Goal: Task Accomplishment & Management: Manage account settings

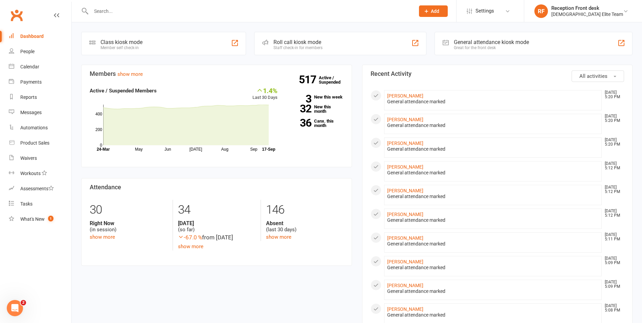
click at [439, 12] on span "Add" at bounding box center [435, 10] width 8 height 5
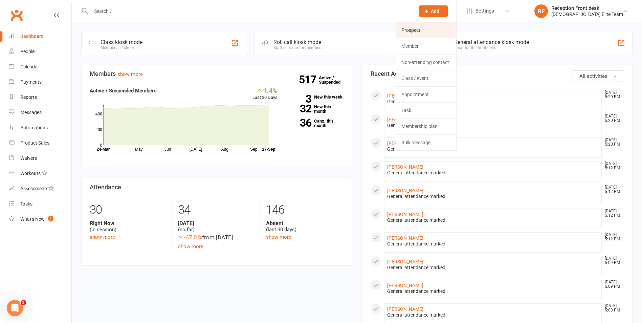
click at [433, 32] on link "Prospect" at bounding box center [426, 30] width 60 height 16
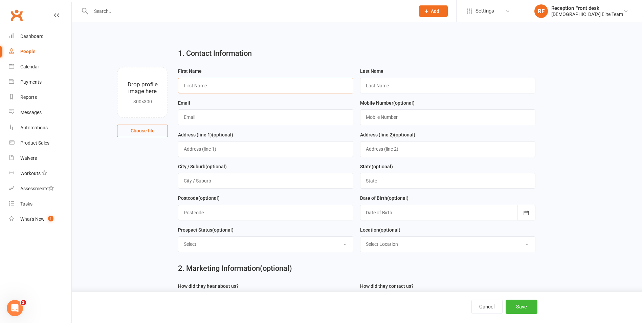
drag, startPoint x: 221, startPoint y: 88, endPoint x: 224, endPoint y: 87, distance: 3.5
click at [221, 88] on input "text" at bounding box center [265, 86] width 175 height 16
type input "Alexandra"
type input "L"
type input "Koksal"
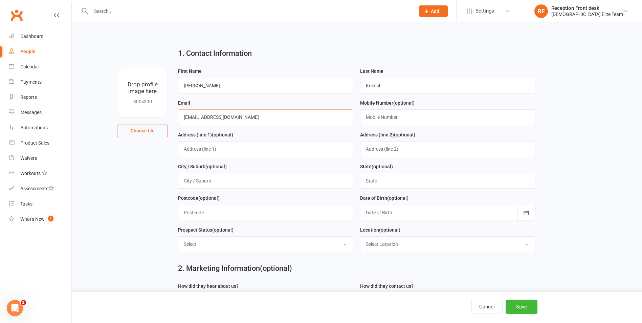
type input "ziya.koksal@raywhite.com"
type input "0434045125"
click at [281, 143] on input "text" at bounding box center [265, 149] width 175 height 16
type input "338 mascoma st"
drag, startPoint x: 215, startPoint y: 176, endPoint x: 217, endPoint y: 170, distance: 7.0
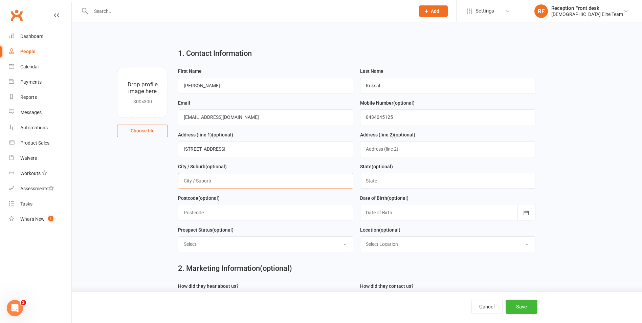
click at [216, 176] on input "text" at bounding box center [265, 181] width 175 height 16
drag, startPoint x: 232, startPoint y: 185, endPoint x: 208, endPoint y: 181, distance: 23.8
click at [208, 181] on input "strathmore HEIGHTS" at bounding box center [265, 181] width 175 height 16
type input "strathmore heights"
click at [384, 190] on div "State (optional)" at bounding box center [448, 178] width 182 height 32
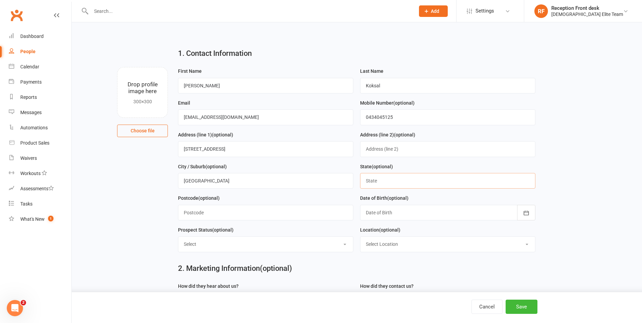
click at [391, 184] on input "text" at bounding box center [447, 181] width 175 height 16
type input "vic"
click at [448, 10] on button "Add" at bounding box center [433, 11] width 29 height 12
click at [453, 31] on link "Prospect" at bounding box center [426, 30] width 60 height 16
click at [522, 311] on button "Save" at bounding box center [521, 306] width 32 height 14
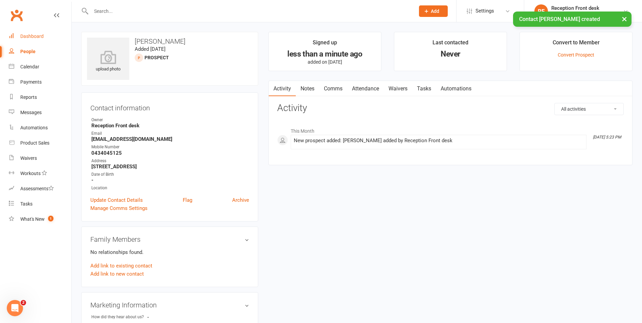
click at [53, 32] on link "Dashboard" at bounding box center [40, 36] width 63 height 15
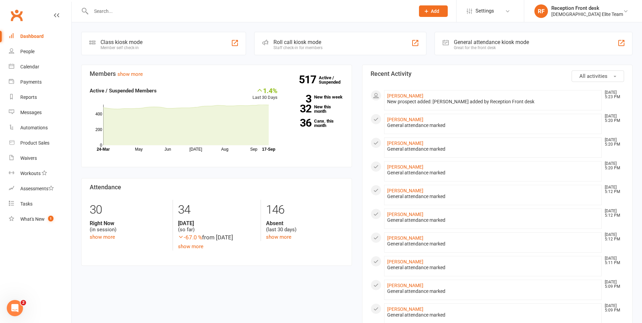
click at [106, 12] on input "text" at bounding box center [249, 10] width 321 height 9
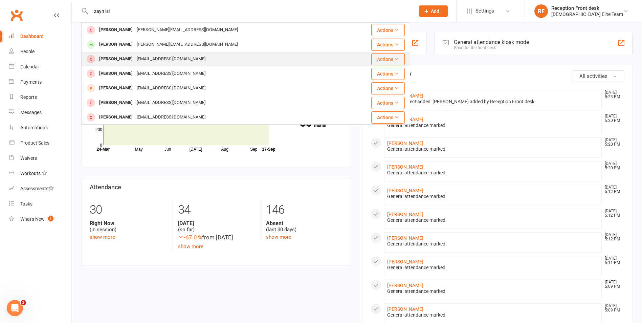
type input "zayn isi"
click at [135, 57] on div "jazzjaz1971@gmail.com" at bounding box center [171, 59] width 73 height 10
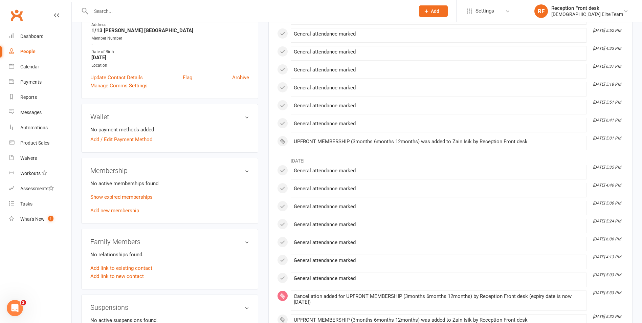
scroll to position [123, 0]
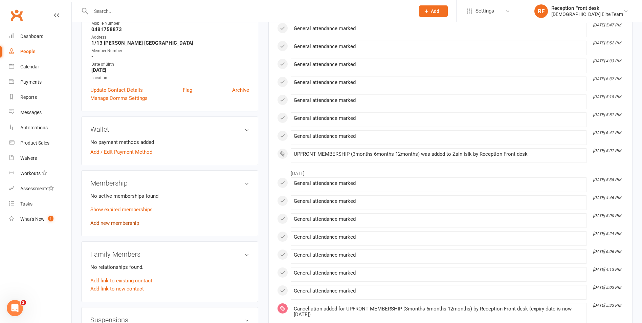
click at [109, 223] on link "Add new membership" at bounding box center [114, 223] width 49 height 6
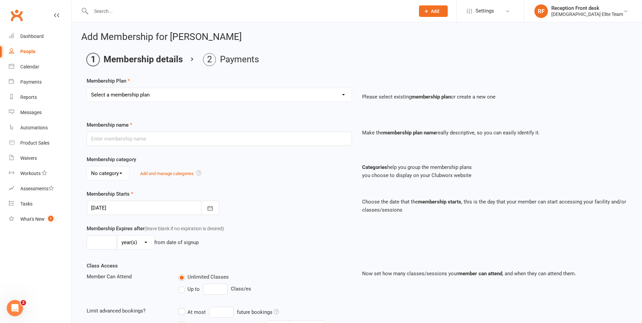
click at [295, 98] on select "Select a membership plan Create new Membership Plan FULL MEMBERSHIP LOYALTY FUL…" at bounding box center [219, 95] width 265 height 14
select select "9"
click at [87, 88] on select "Select a membership plan Create new Membership Plan FULL MEMBERSHIP LOYALTY FUL…" at bounding box center [219, 95] width 265 height 14
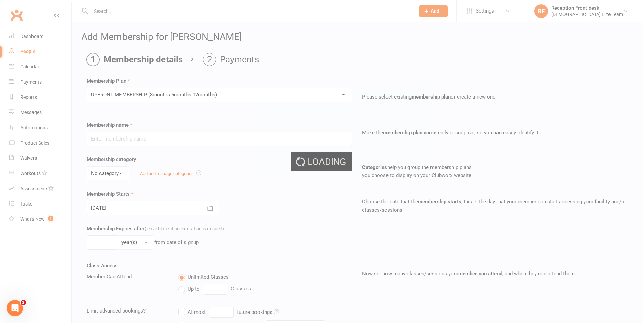
type input "UPFRONT MEMBERSHIP (3months 6months 12months)"
type input "1"
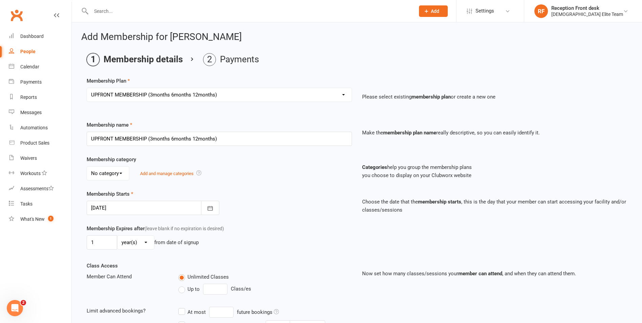
click at [135, 242] on select "day(s) week(s) month(s) year(s)" at bounding box center [135, 242] width 37 height 14
select select "1"
click at [117, 235] on select "day(s) week(s) month(s) year(s)" at bounding box center [135, 242] width 37 height 14
click at [96, 242] on input "1" at bounding box center [102, 242] width 30 height 14
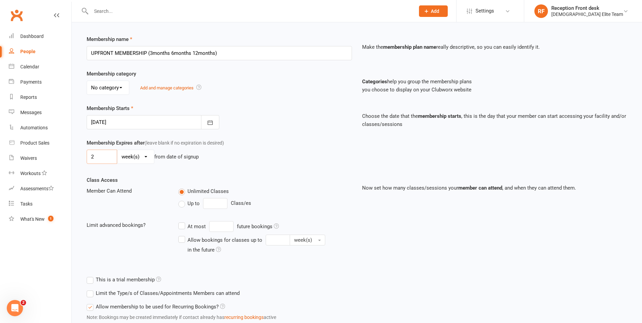
scroll to position [134, 0]
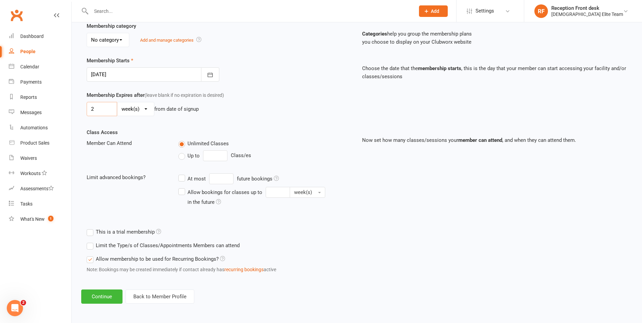
type input "2"
click at [100, 277] on div "Allow membership to be used for Recurring Bookings? Note: Bookings may be creat…" at bounding box center [285, 265] width 408 height 26
click at [95, 293] on button "Continue" at bounding box center [101, 296] width 41 height 14
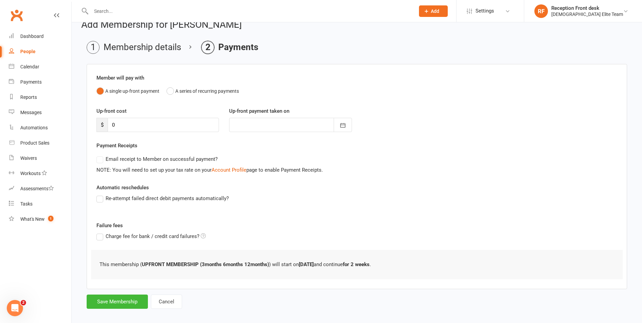
scroll to position [19, 0]
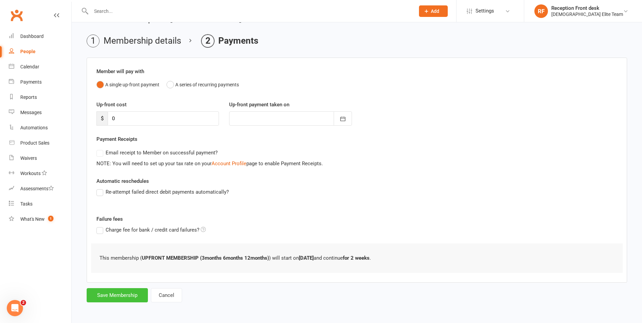
click at [99, 298] on button "Save Membership" at bounding box center [117, 295] width 61 height 14
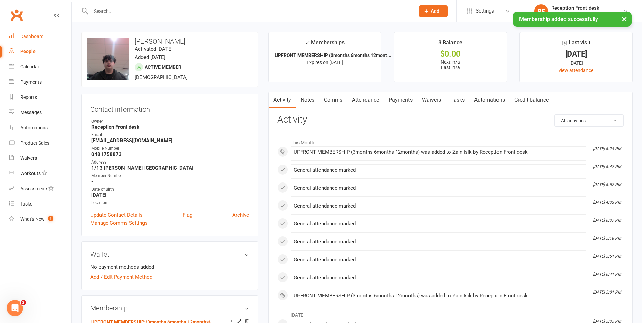
click at [41, 37] on div "Dashboard" at bounding box center [31, 35] width 23 height 5
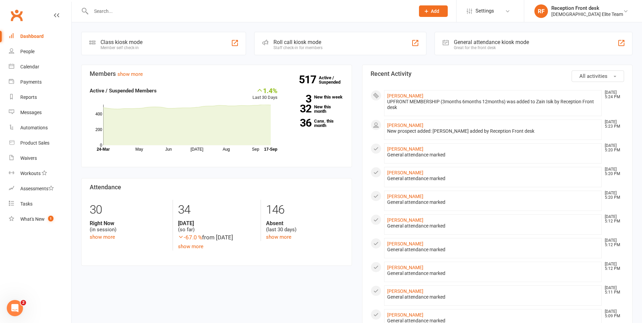
click at [439, 10] on span "Add" at bounding box center [435, 10] width 8 height 5
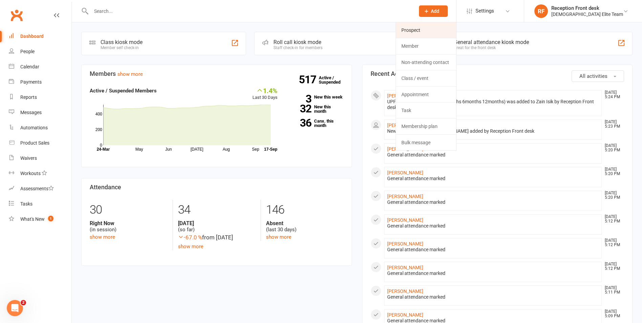
click at [451, 26] on link "Prospect" at bounding box center [426, 30] width 60 height 16
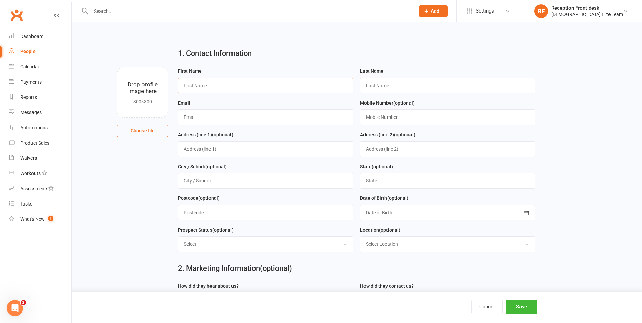
drag, startPoint x: 251, startPoint y: 85, endPoint x: 253, endPoint y: 80, distance: 5.9
click at [252, 85] on input "text" at bounding box center [265, 86] width 175 height 16
type input "Gabriel"
type input "Collet"
type input "karen.higashi@gmail.com"
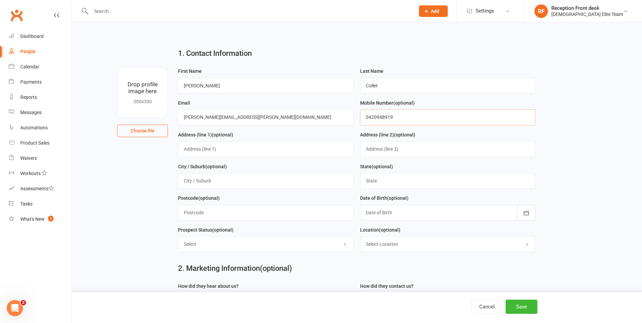
type input "0420948919"
click at [216, 151] on input "text" at bounding box center [265, 149] width 175 height 16
click at [222, 155] on input "44a" at bounding box center [265, 149] width 175 height 16
type input "44a shaw st niddrie"
click at [412, 187] on input "text" at bounding box center [447, 181] width 175 height 16
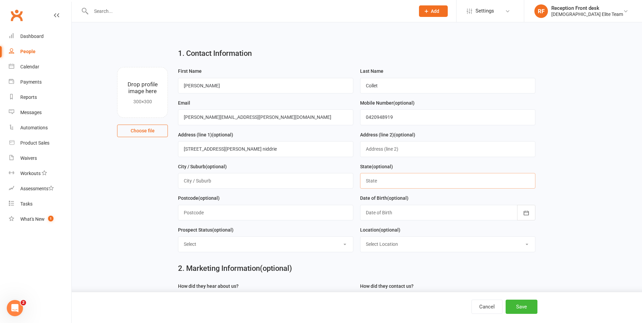
type input "vic"
click at [521, 304] on button "Save" at bounding box center [521, 306] width 32 height 14
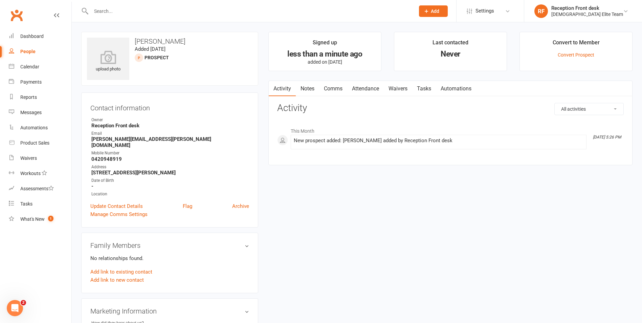
click at [439, 12] on span "Add" at bounding box center [435, 10] width 8 height 5
click at [35, 83] on div "Payments" at bounding box center [30, 81] width 21 height 5
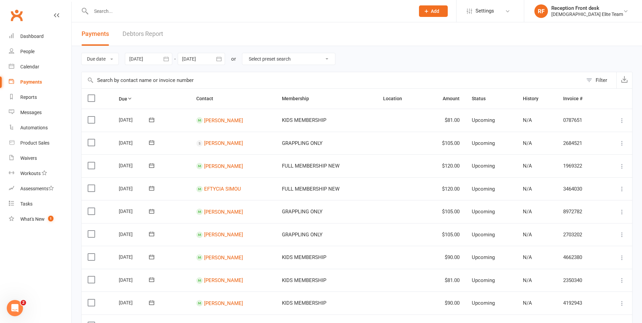
click at [313, 60] on select "Select preset search All failures All skipped payments All pending payments Suc…" at bounding box center [288, 59] width 93 height 12
select select "0"
click at [247, 53] on select "Select preset search All failures All skipped payments All pending payments Suc…" at bounding box center [288, 59] width 93 height 12
type input "17 Sep 2025"
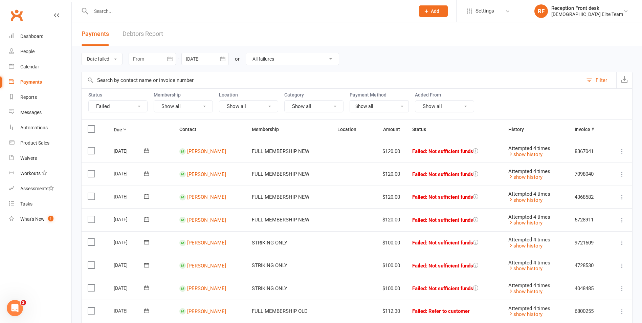
click at [429, 11] on icon at bounding box center [426, 11] width 6 height 6
click at [339, 17] on div at bounding box center [245, 11] width 329 height 22
click at [334, 17] on div at bounding box center [245, 11] width 329 height 22
click at [334, 15] on input "text" at bounding box center [249, 10] width 321 height 9
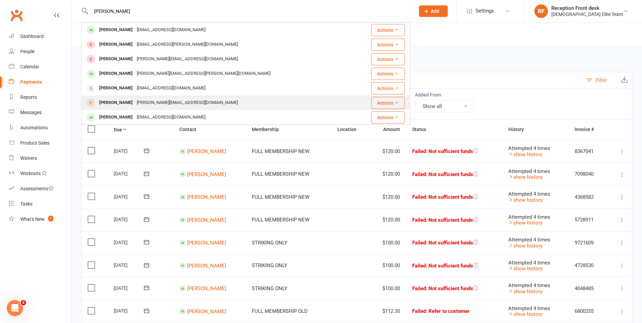
type input "shaun"
click at [167, 104] on div "shawn.harris1000@gmail.com" at bounding box center [187, 103] width 105 height 10
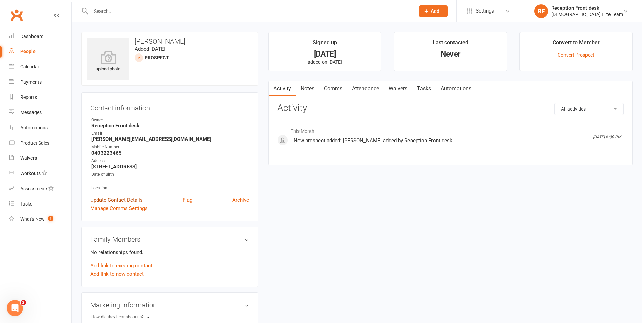
click at [114, 200] on link "Update Contact Details" at bounding box center [116, 200] width 52 height 8
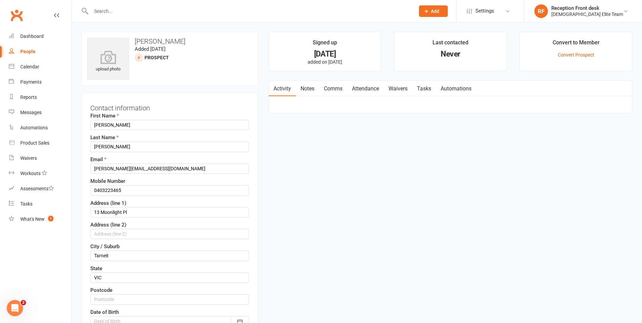
scroll to position [32, 0]
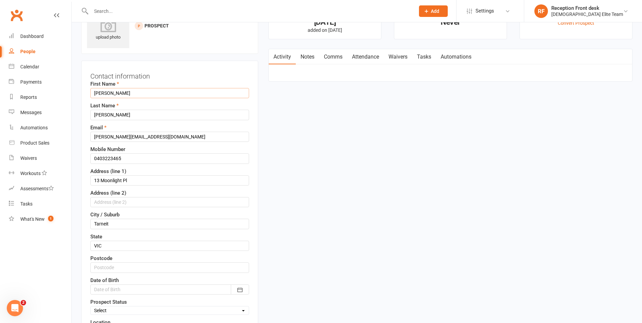
drag, startPoint x: 105, startPoint y: 94, endPoint x: 123, endPoint y: 98, distance: 19.4
click at [105, 94] on input "Shawn" at bounding box center [169, 93] width 159 height 10
type input "Shaun"
click at [105, 136] on input "shawn.harris1000@gmail.com" at bounding box center [169, 137] width 159 height 10
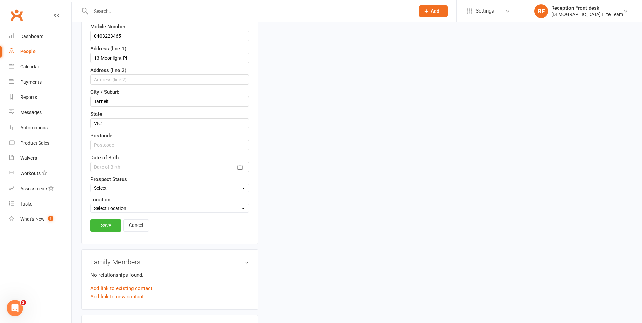
scroll to position [201, 0]
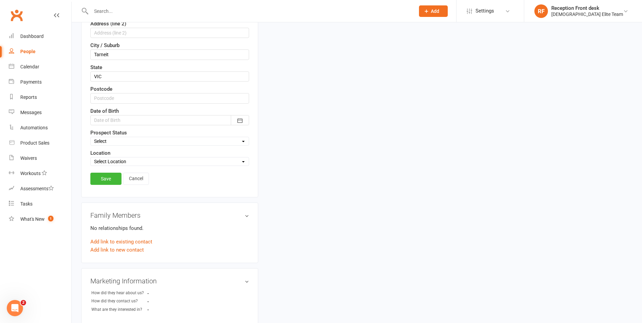
type input "shaun.harris1000@gmail.com"
click at [101, 178] on link "Save" at bounding box center [105, 179] width 31 height 12
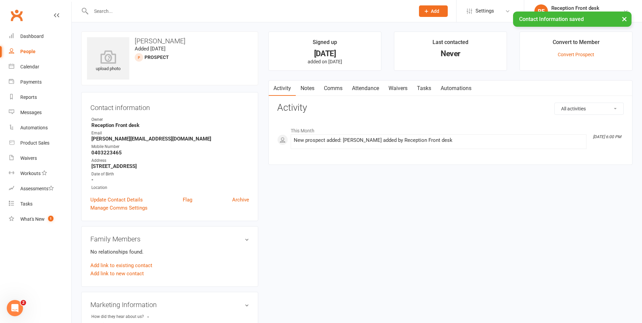
scroll to position [0, 0]
click at [567, 52] on link "Convert Prospect" at bounding box center [576, 54] width 37 height 5
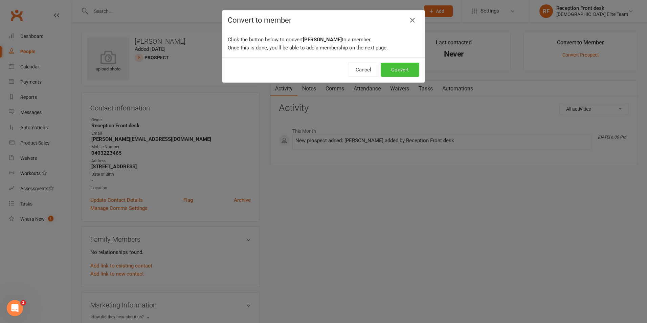
click at [400, 75] on button "Convert" at bounding box center [400, 70] width 39 height 14
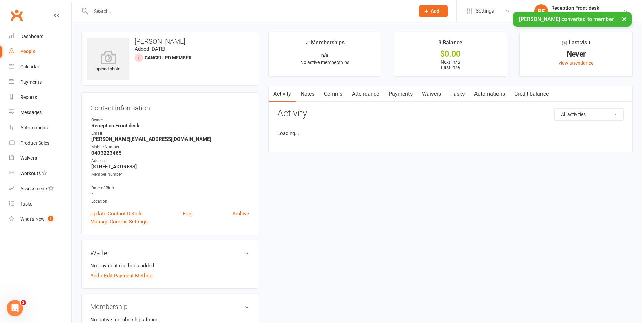
scroll to position [169, 0]
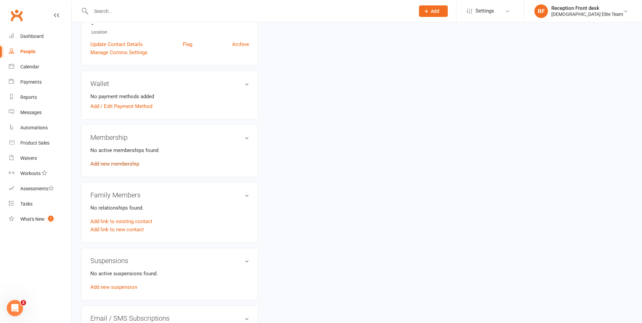
click at [117, 162] on link "Add new membership" at bounding box center [114, 164] width 49 height 6
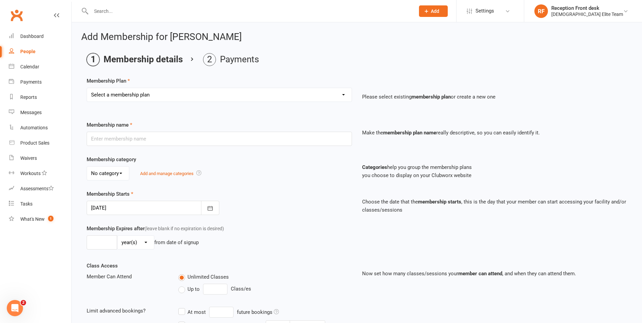
click at [329, 91] on select "Select a membership plan Create new Membership Plan FULL MEMBERSHIP LOYALTY FUL…" at bounding box center [219, 95] width 265 height 14
select select "4"
click at [87, 88] on select "Select a membership plan Create new Membership Plan FULL MEMBERSHIP LOYALTY FUL…" at bounding box center [219, 95] width 265 height 14
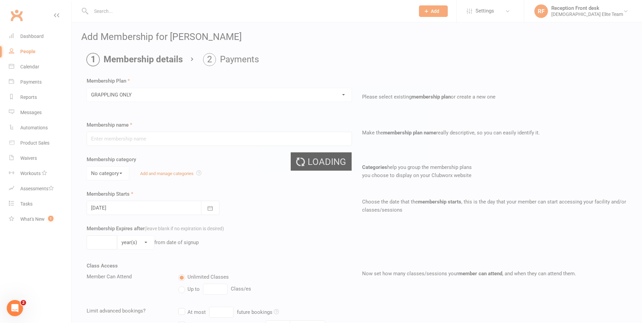
type input "GRAPPLING ONLY"
type input "0"
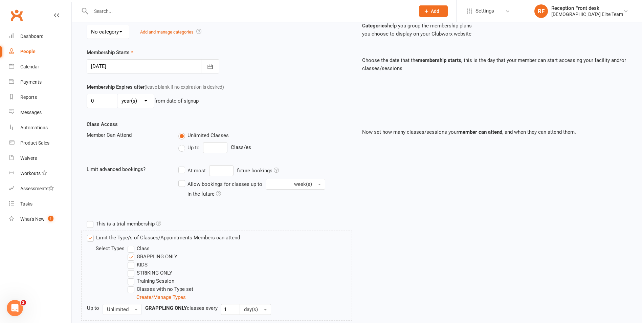
scroll to position [216, 0]
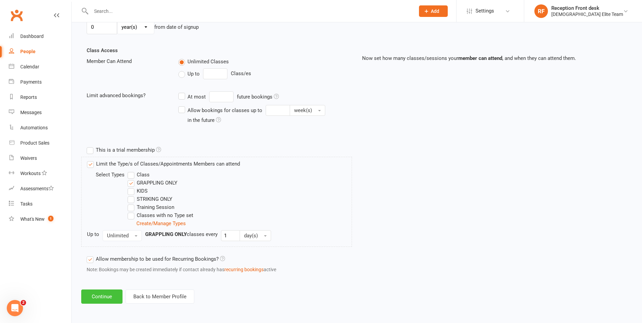
drag, startPoint x: 105, startPoint y: 297, endPoint x: 124, endPoint y: 278, distance: 26.8
click at [106, 296] on button "Continue" at bounding box center [101, 296] width 41 height 14
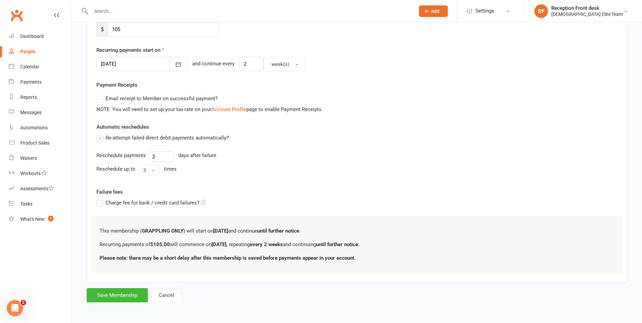
scroll to position [0, 0]
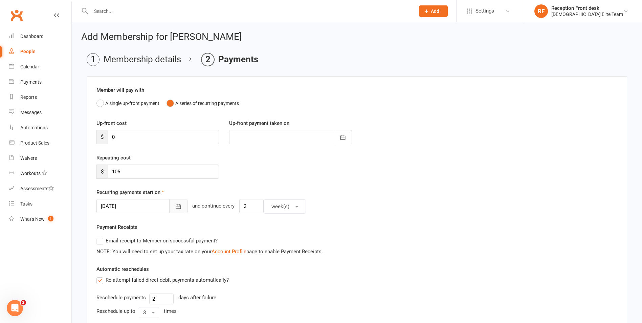
click at [176, 206] on button "button" at bounding box center [178, 206] width 18 height 14
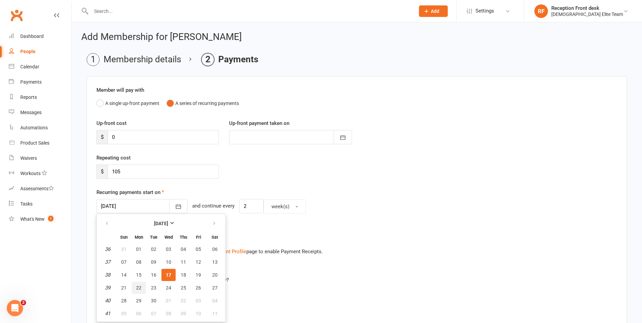
click at [136, 289] on span "22" at bounding box center [138, 287] width 5 height 5
type input "22 Sep 2025"
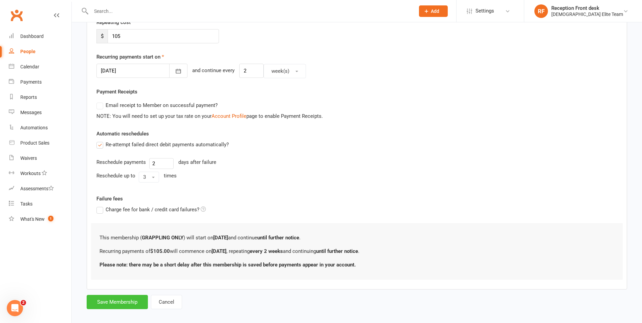
scroll to position [142, 0]
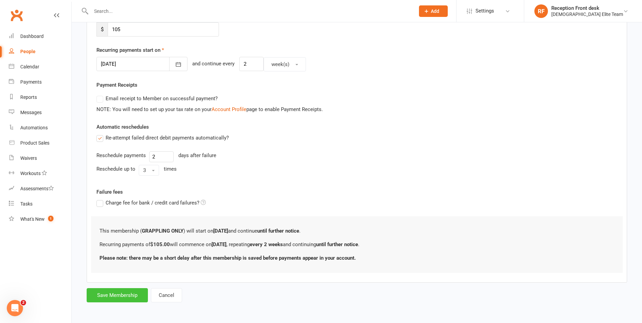
click at [126, 290] on button "Save Membership" at bounding box center [117, 295] width 61 height 14
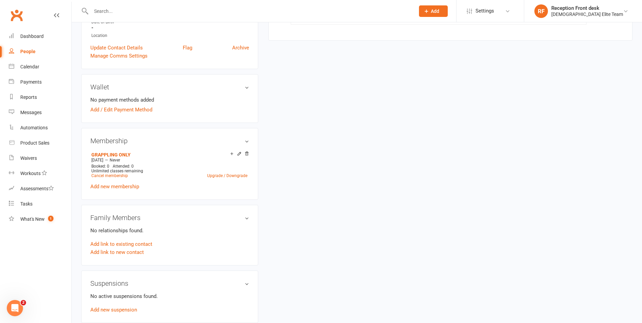
scroll to position [203, 0]
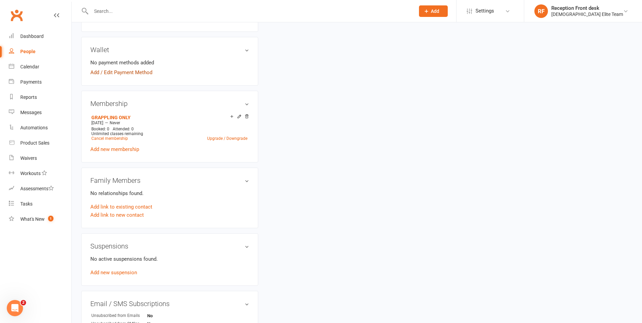
click at [120, 71] on link "Add / Edit Payment Method" at bounding box center [121, 72] width 62 height 8
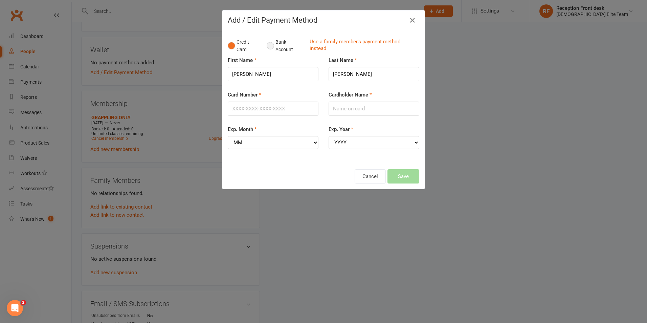
click at [267, 42] on button "Bank Account" at bounding box center [286, 46] width 38 height 21
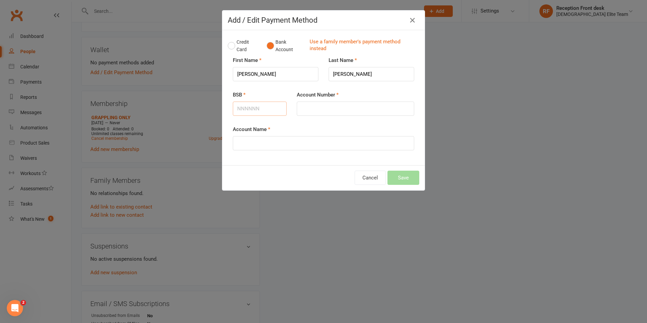
click at [252, 113] on input "BSB" at bounding box center [260, 108] width 54 height 14
type input "063994"
type input "10206666"
click at [278, 144] on input "Account Name" at bounding box center [323, 143] width 181 height 14
type input "Shaun Harris"
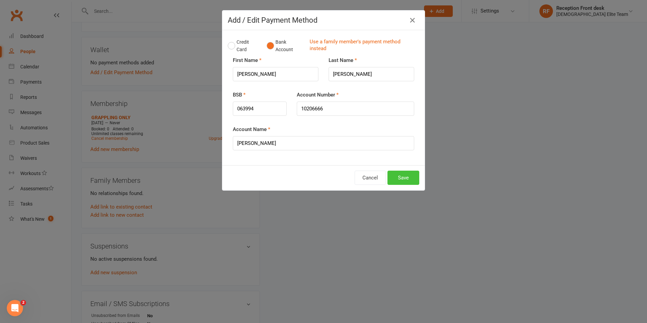
click at [394, 174] on button "Save" at bounding box center [403, 178] width 32 height 14
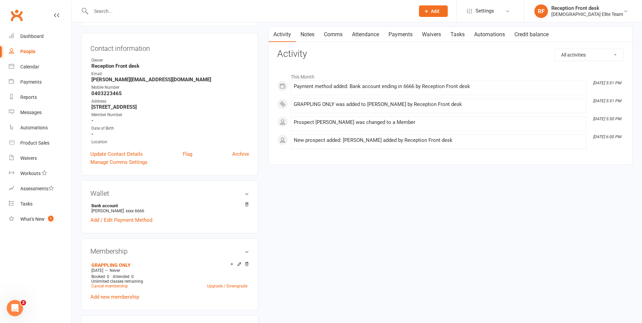
scroll to position [0, 0]
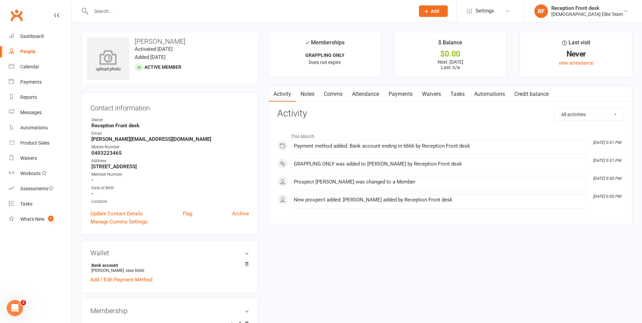
click at [109, 52] on icon at bounding box center [108, 57] width 47 height 15
drag, startPoint x: 27, startPoint y: 36, endPoint x: 60, endPoint y: 35, distance: 33.2
click at [27, 36] on div "Dashboard" at bounding box center [31, 35] width 23 height 5
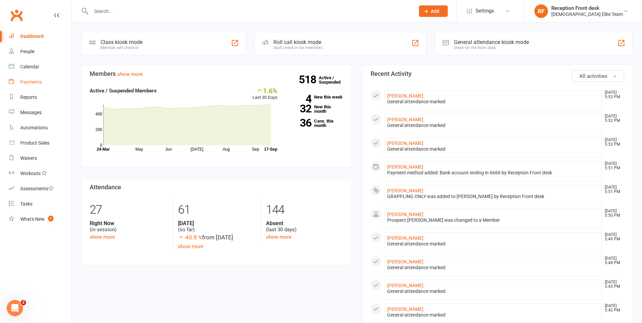
click at [31, 82] on div "Payments" at bounding box center [30, 81] width 21 height 5
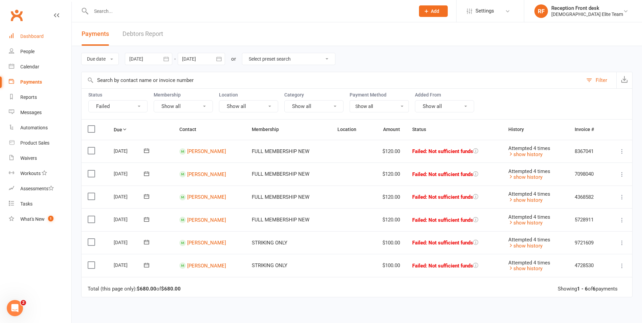
click at [40, 35] on div "Dashboard" at bounding box center [31, 35] width 23 height 5
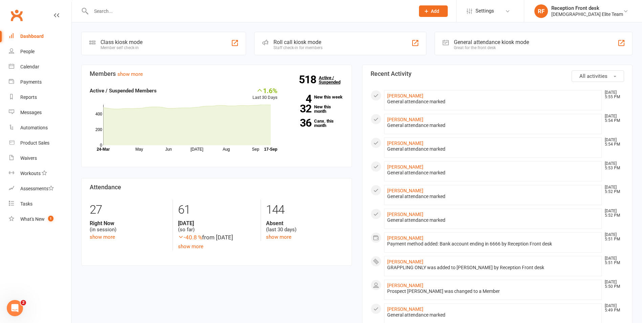
click at [328, 79] on link "518 Active / Suspended" at bounding box center [334, 79] width 30 height 19
drag, startPoint x: 34, startPoint y: 83, endPoint x: 284, endPoint y: 110, distance: 251.1
click at [34, 83] on div "Payments" at bounding box center [30, 81] width 21 height 5
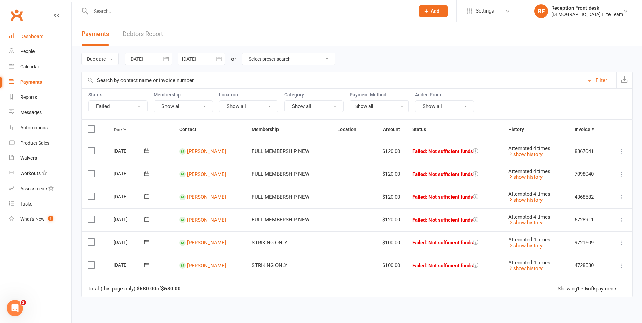
click at [23, 33] on link "Dashboard" at bounding box center [40, 36] width 63 height 15
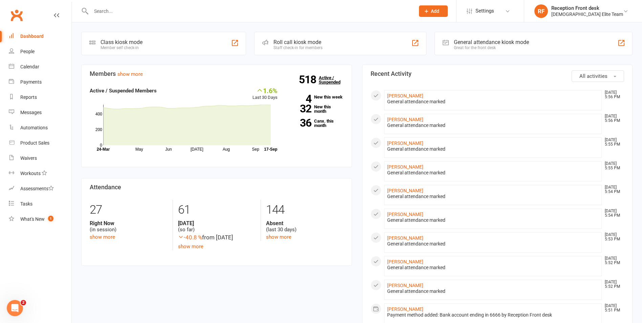
click at [328, 82] on link "518 Active / Suspended" at bounding box center [334, 79] width 30 height 19
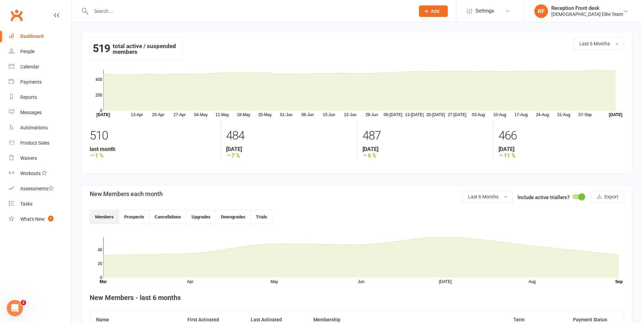
click at [40, 35] on div "Dashboard" at bounding box center [31, 35] width 23 height 5
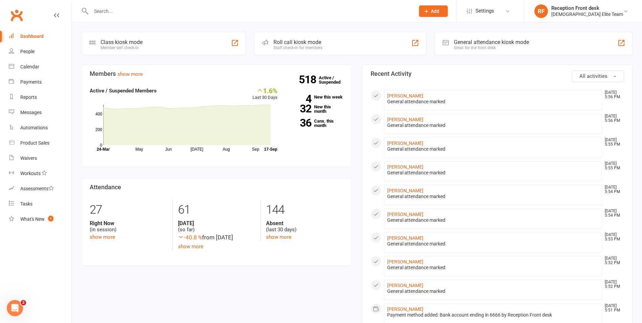
click at [118, 13] on input "text" at bounding box center [249, 10] width 321 height 9
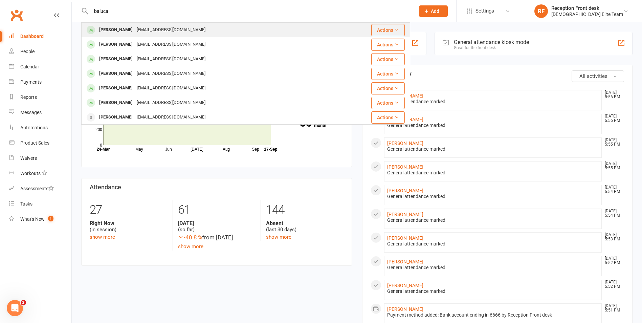
type input "baluca"
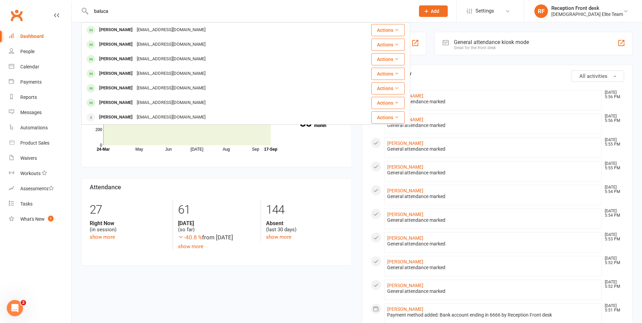
click at [135, 31] on div "peterbaluca@yahoo.com.au" at bounding box center [171, 30] width 73 height 10
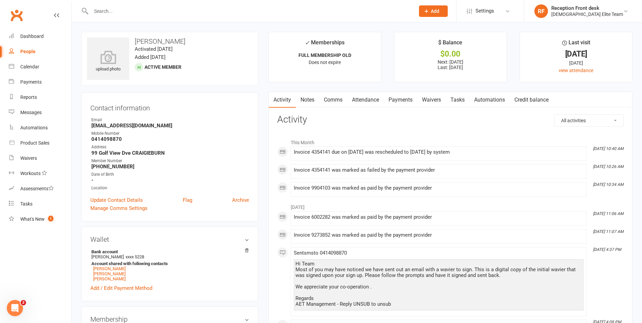
click at [401, 99] on link "Payments" at bounding box center [400, 100] width 33 height 16
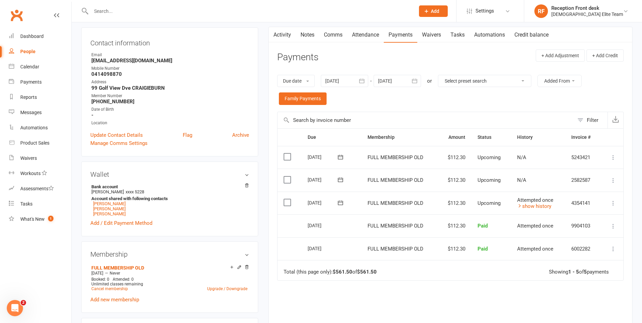
scroll to position [68, 0]
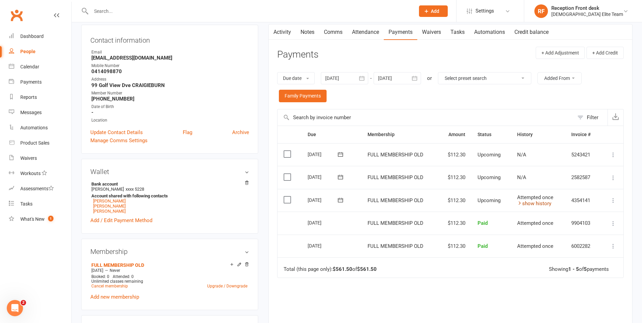
click at [539, 201] on link "show history" at bounding box center [534, 203] width 34 height 6
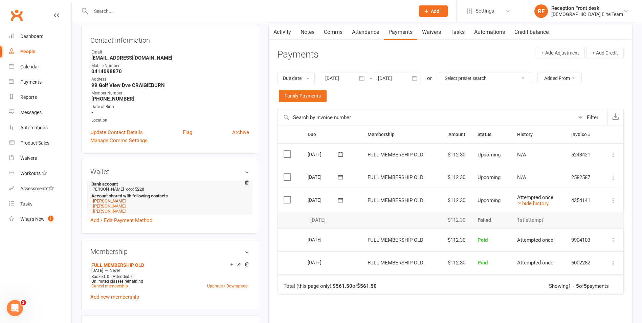
click at [113, 200] on link "Peyton Baluca" at bounding box center [109, 200] width 32 height 5
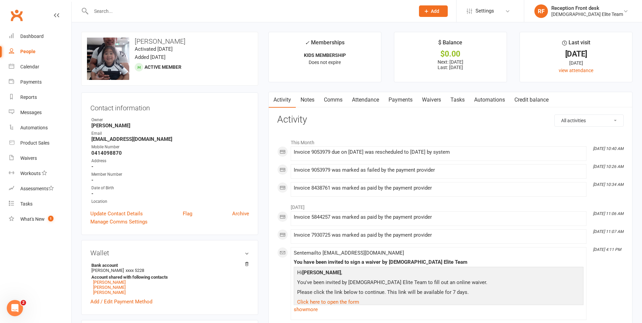
click at [401, 100] on link "Payments" at bounding box center [400, 100] width 33 height 16
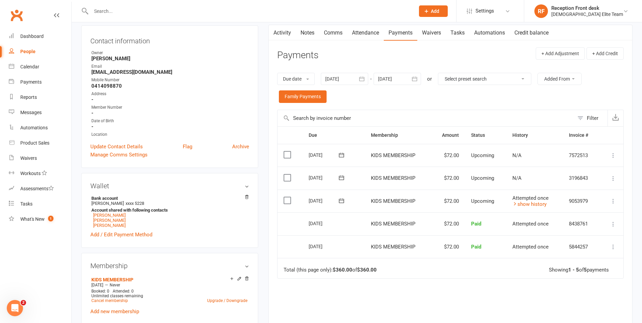
scroll to position [68, 0]
click at [533, 201] on link "show history" at bounding box center [529, 203] width 34 height 6
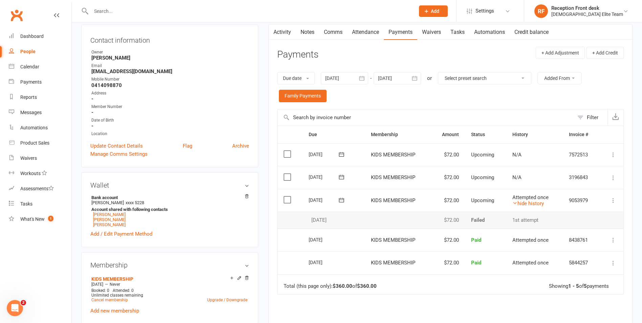
drag, startPoint x: -1, startPoint y: 340, endPoint x: 210, endPoint y: 4, distance: 397.4
click at [210, 4] on div at bounding box center [245, 11] width 329 height 22
click at [94, 11] on input "text" at bounding box center [249, 10] width 321 height 9
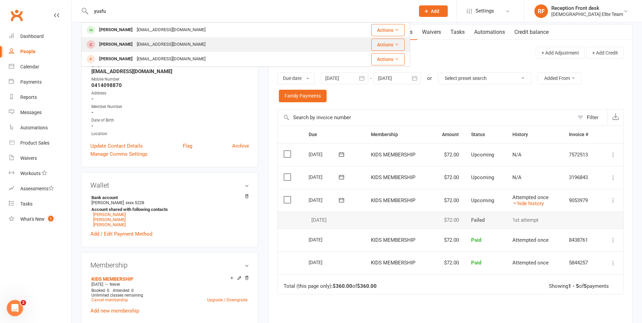
type input "yusfu"
click at [151, 42] on div "noemail@outlok.com" at bounding box center [171, 45] width 73 height 10
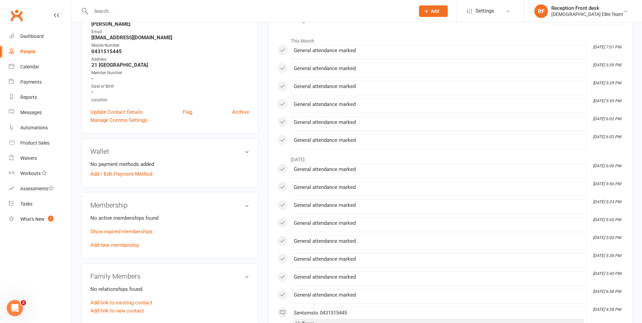
scroll to position [169, 0]
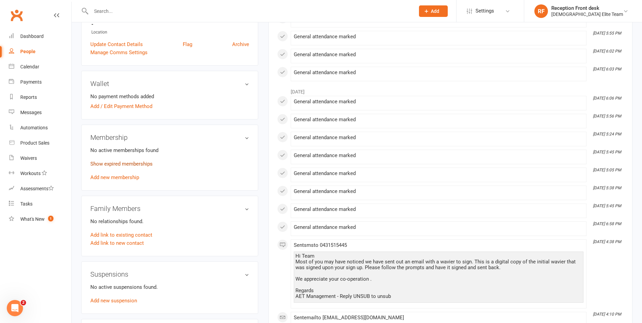
click at [136, 164] on link "Show expired memberships" at bounding box center [121, 164] width 62 height 6
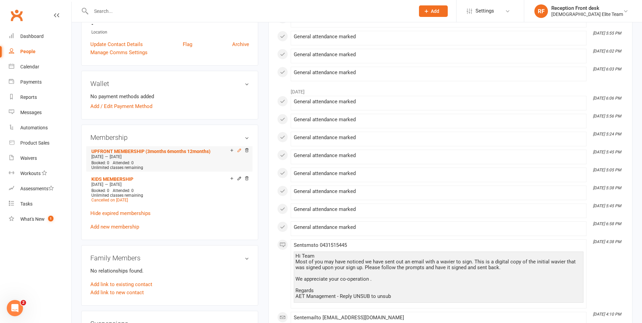
click at [239, 150] on icon at bounding box center [239, 150] width 5 height 5
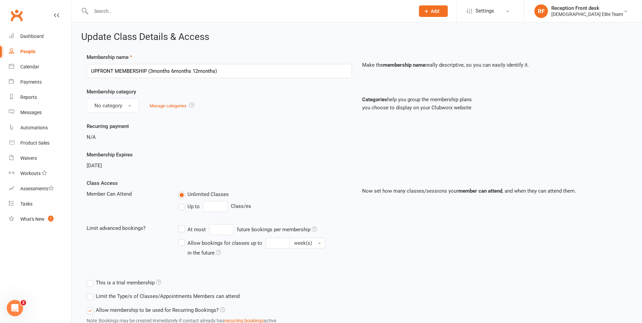
scroll to position [163, 0]
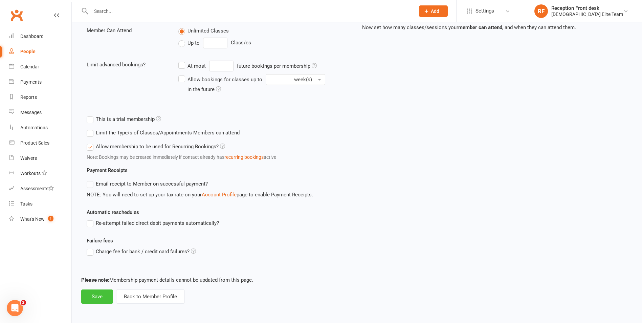
click at [101, 294] on button "Save" at bounding box center [97, 296] width 32 height 14
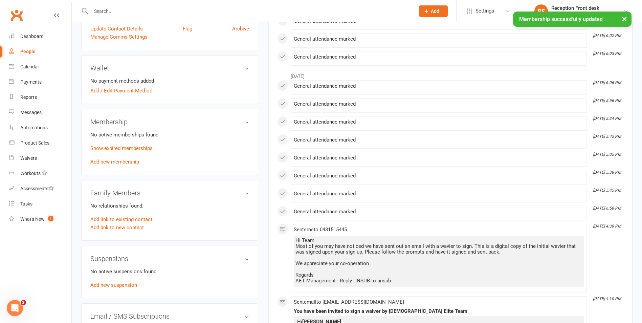
scroll to position [169, 0]
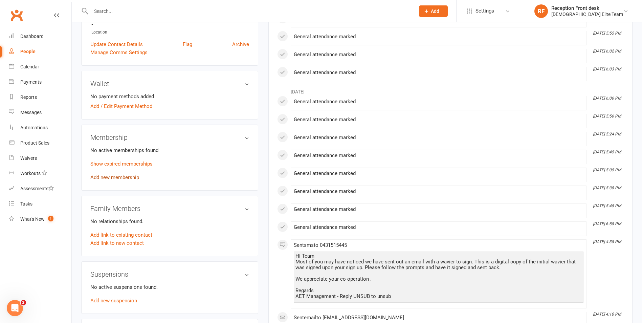
click at [129, 177] on link "Add new membership" at bounding box center [114, 177] width 49 height 6
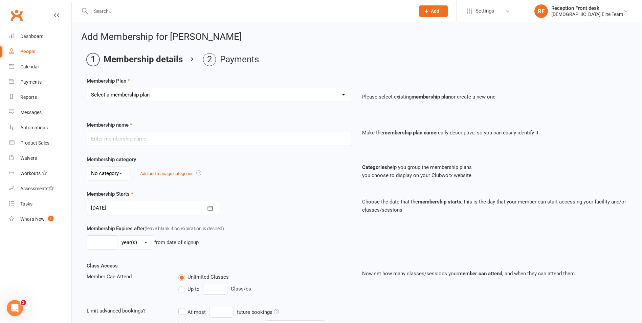
click at [275, 93] on select "Select a membership plan Create new Membership Plan FULL MEMBERSHIP LOYALTY FUL…" at bounding box center [219, 95] width 265 height 14
select select "9"
click at [87, 88] on select "Select a membership plan Create new Membership Plan FULL MEMBERSHIP LOYALTY FUL…" at bounding box center [219, 95] width 265 height 14
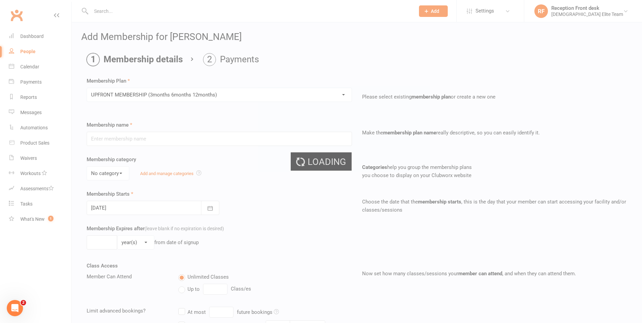
type input "UPFRONT MEMBERSHIP (3months 6months 12months)"
type input "1"
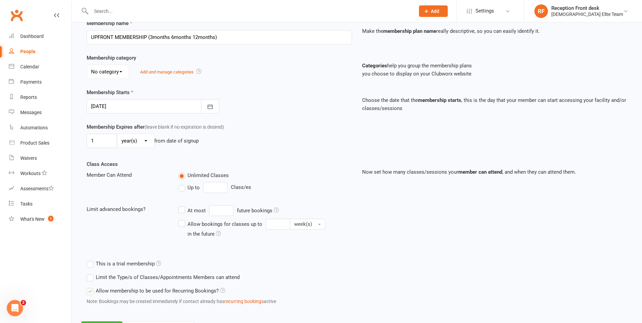
scroll to position [134, 0]
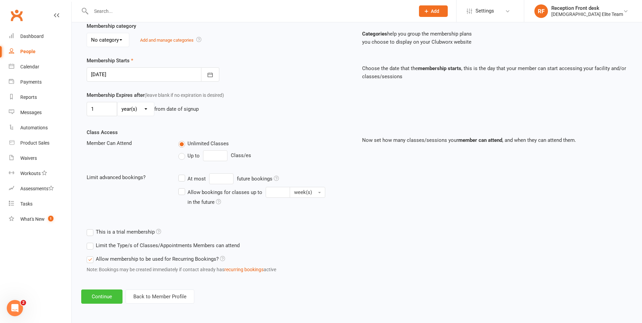
click at [93, 294] on button "Continue" at bounding box center [101, 296] width 41 height 14
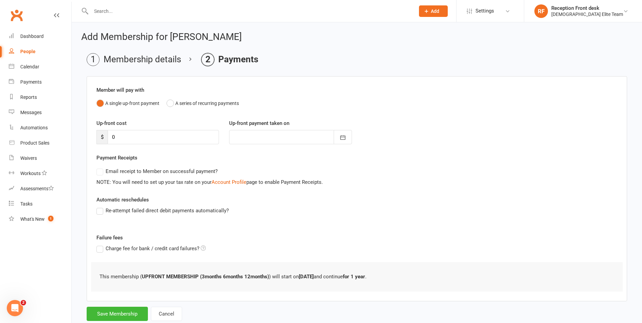
scroll to position [19, 0]
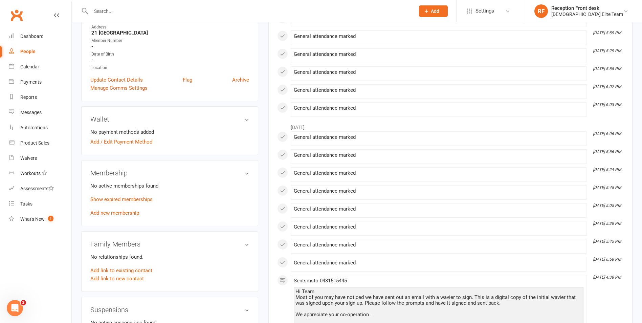
scroll to position [135, 0]
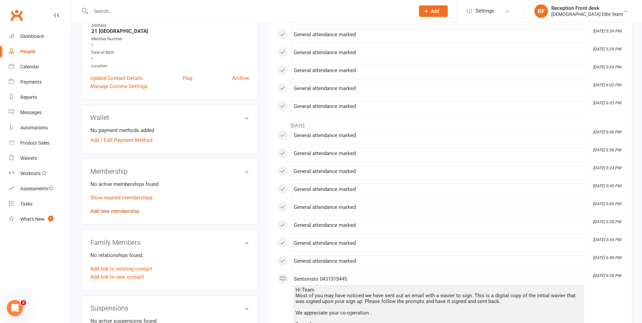
click at [128, 211] on link "Add new membership" at bounding box center [114, 211] width 49 height 6
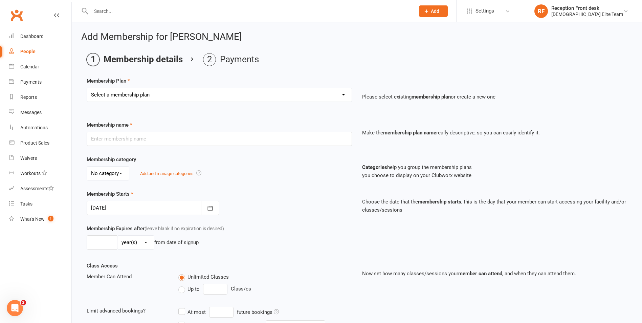
click at [225, 95] on select "Select a membership plan Create new Membership Plan FULL MEMBERSHIP LOYALTY FUL…" at bounding box center [219, 95] width 265 height 14
select select "9"
click at [87, 88] on select "Select a membership plan Create new Membership Plan FULL MEMBERSHIP LOYALTY FUL…" at bounding box center [219, 95] width 265 height 14
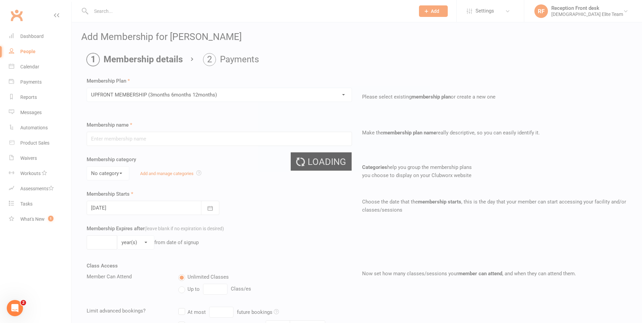
type input "UPFRONT MEMBERSHIP (3months 6months 12months)"
type input "1"
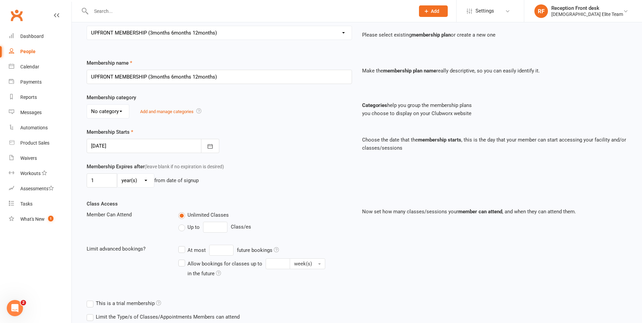
scroll to position [101, 0]
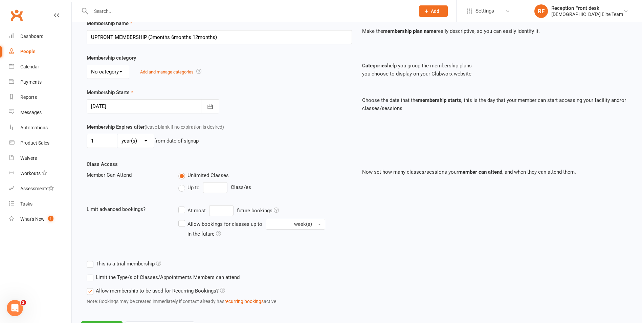
click at [148, 137] on select "day(s) week(s) month(s) year(s)" at bounding box center [135, 141] width 37 height 14
select select "2"
click at [117, 134] on select "day(s) week(s) month(s) year(s)" at bounding box center [135, 141] width 37 height 14
click at [104, 142] on input "1" at bounding box center [102, 141] width 30 height 14
type input "5"
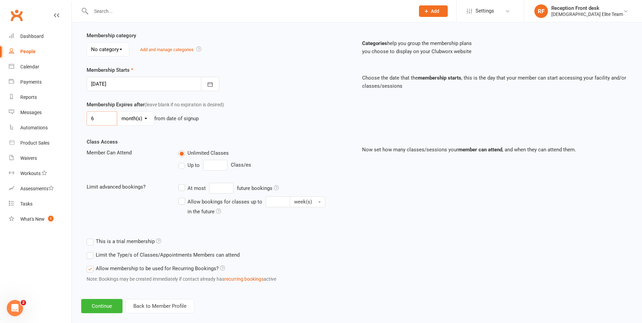
scroll to position [134, 0]
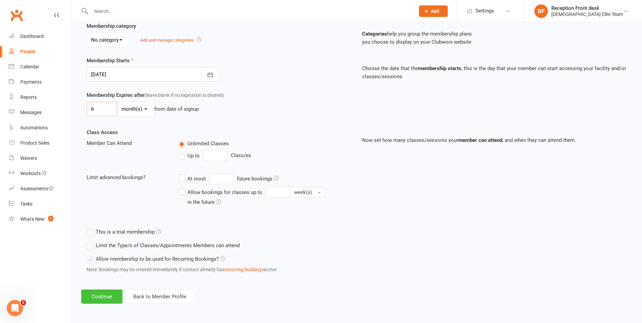
type input "6"
click at [98, 294] on button "Continue" at bounding box center [101, 296] width 41 height 14
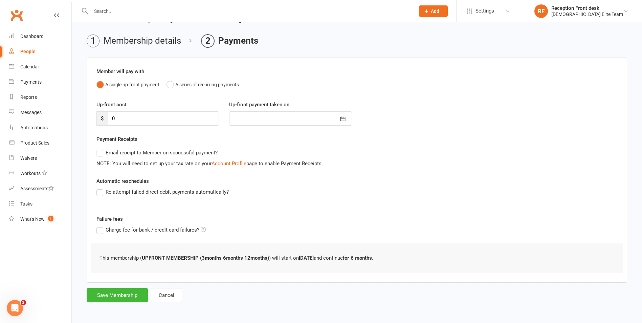
scroll to position [0, 0]
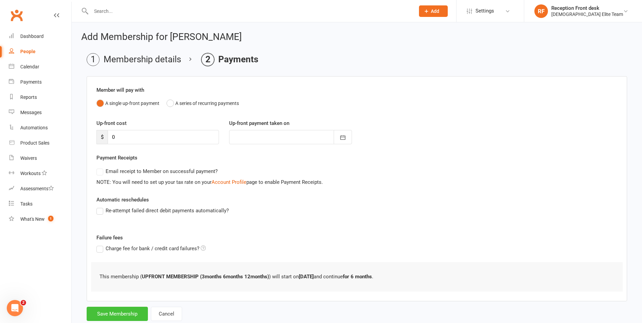
click at [111, 309] on button "Save Membership" at bounding box center [117, 314] width 61 height 14
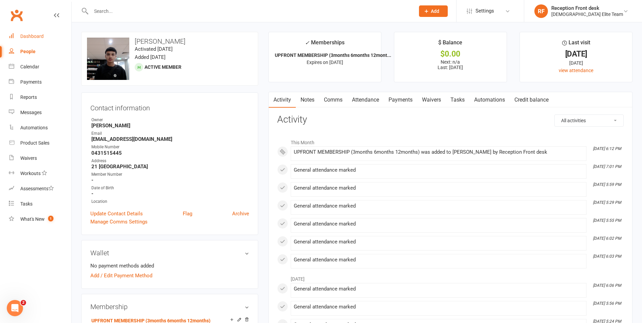
click at [35, 35] on div "Dashboard" at bounding box center [31, 35] width 23 height 5
